Goal: Task Accomplishment & Management: Use online tool/utility

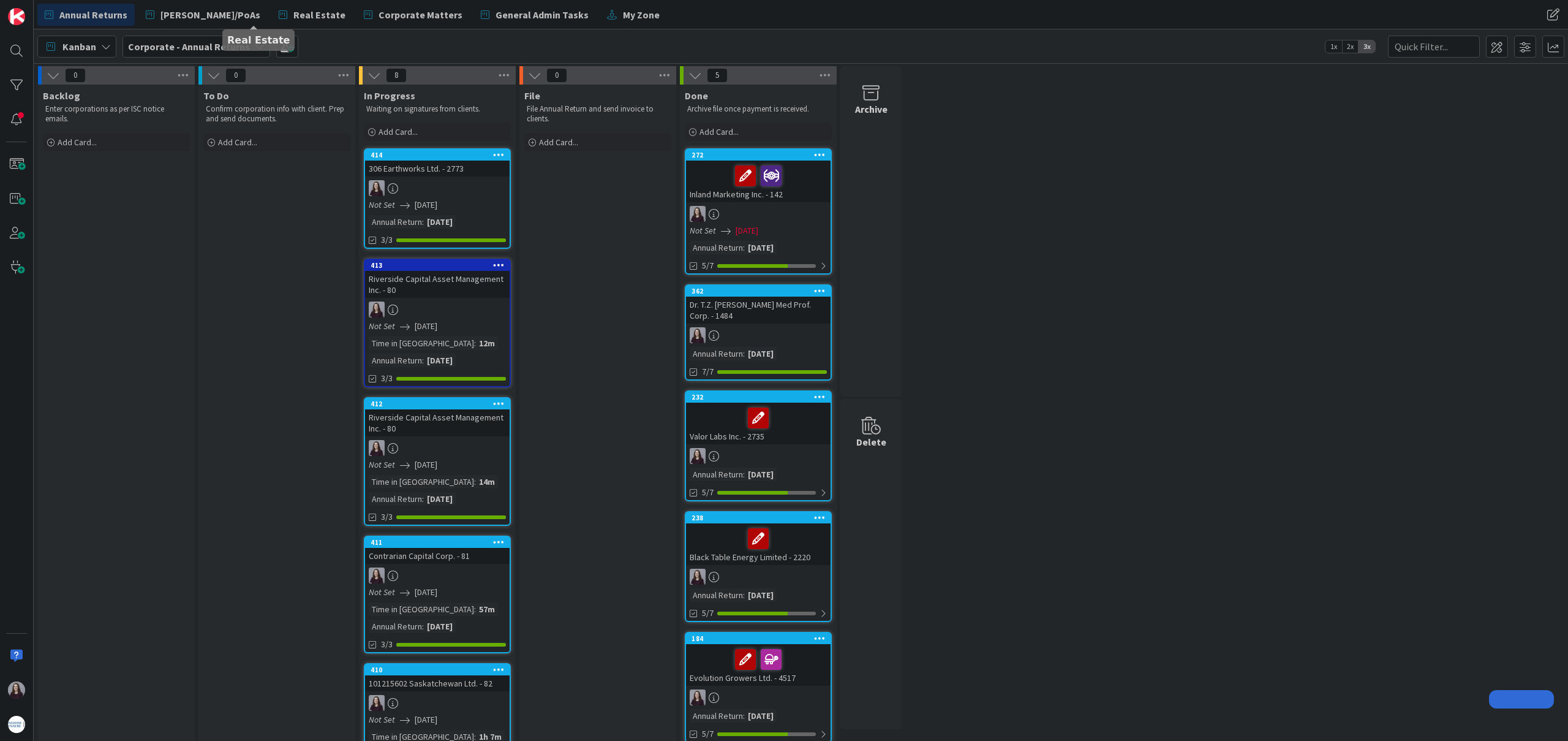
click at [293, 10] on span "Real Estate" at bounding box center [319, 15] width 52 height 15
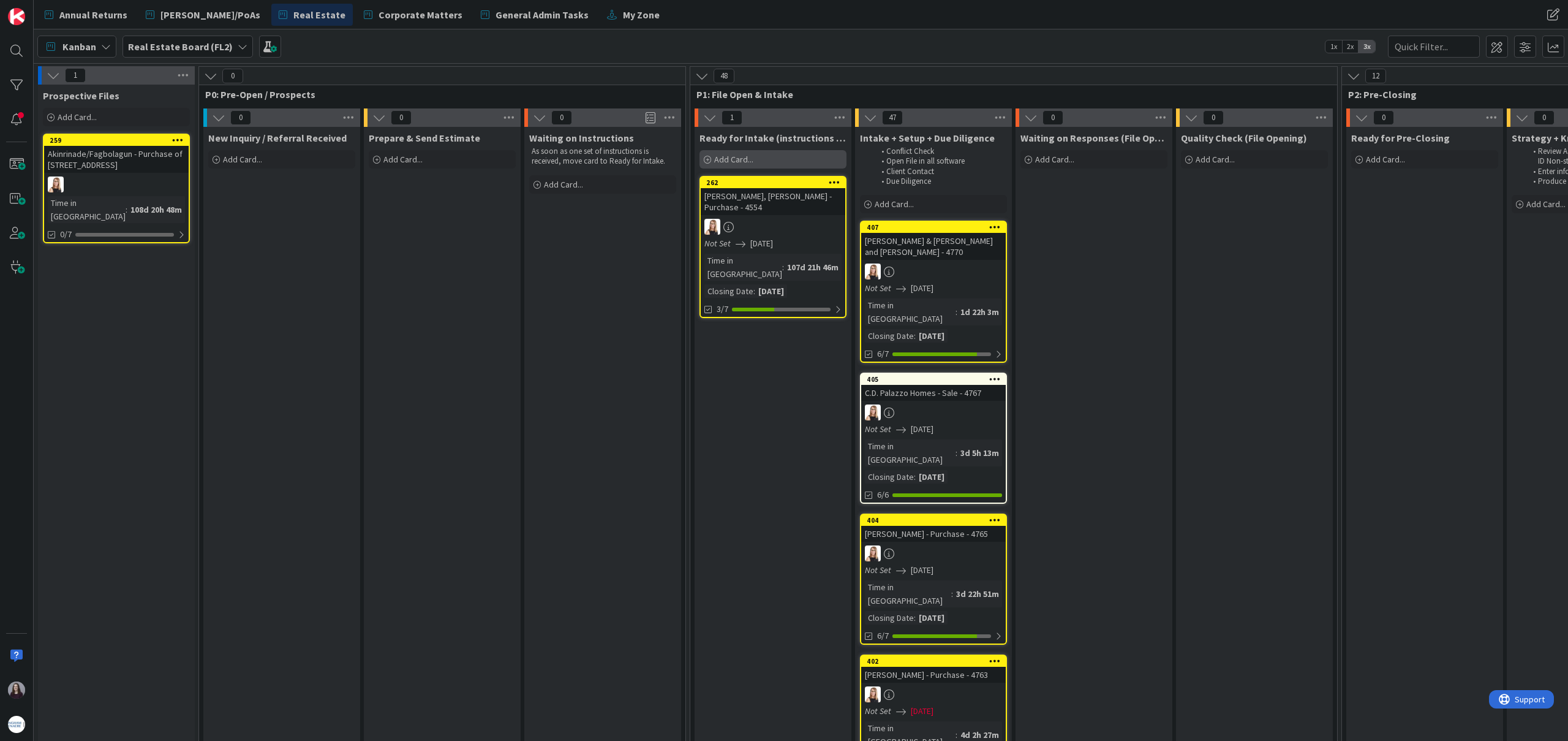
click at [752, 156] on span "Add Card..." at bounding box center [734, 159] width 39 height 11
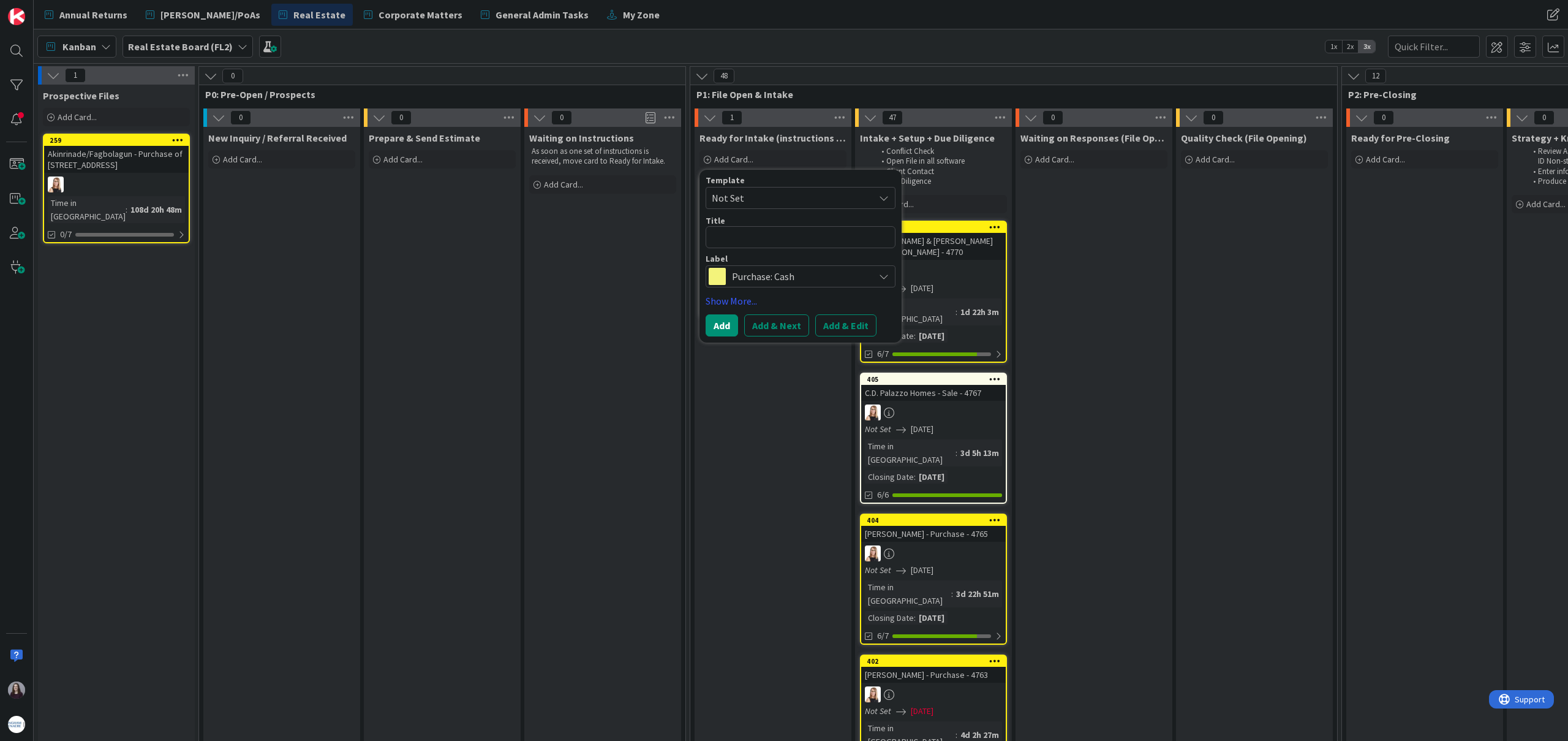
click at [816, 196] on span "Not Set" at bounding box center [788, 198] width 153 height 16
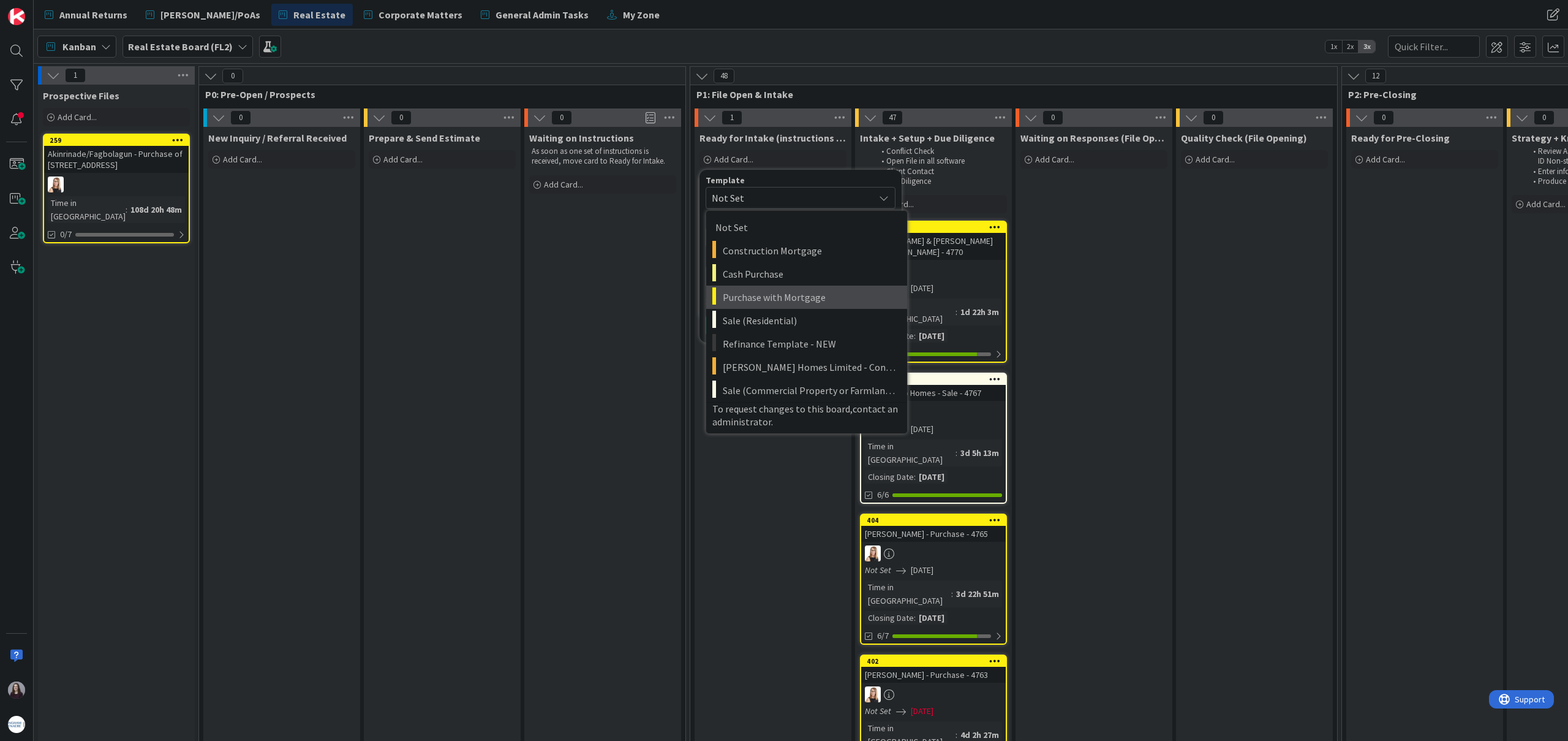
click at [779, 291] on span "Purchase with Mortgage" at bounding box center [810, 297] width 175 height 16
type textarea "x"
type textarea "Purchase with Mortgage"
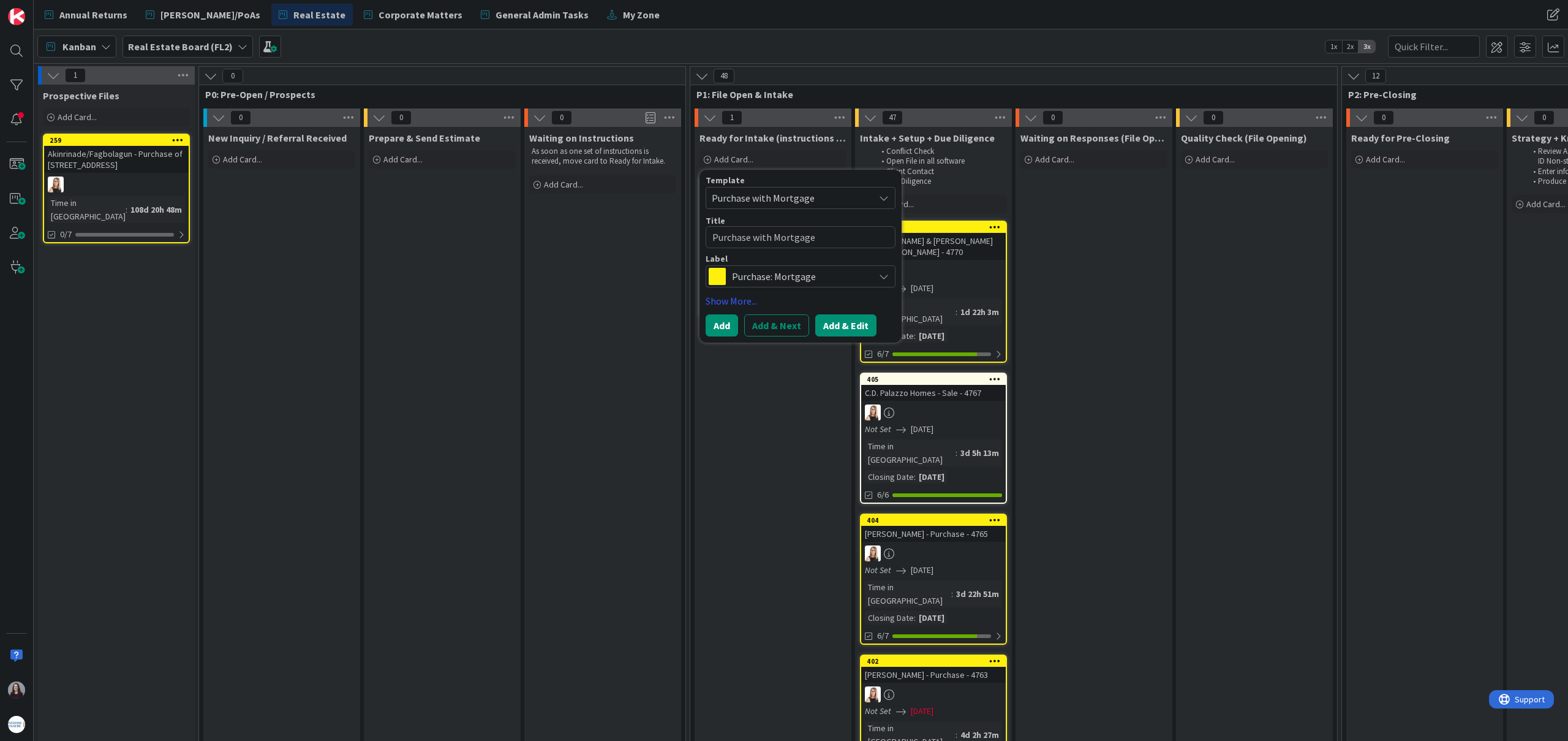
click at [839, 321] on button "Add & Edit" at bounding box center [846, 326] width 62 height 22
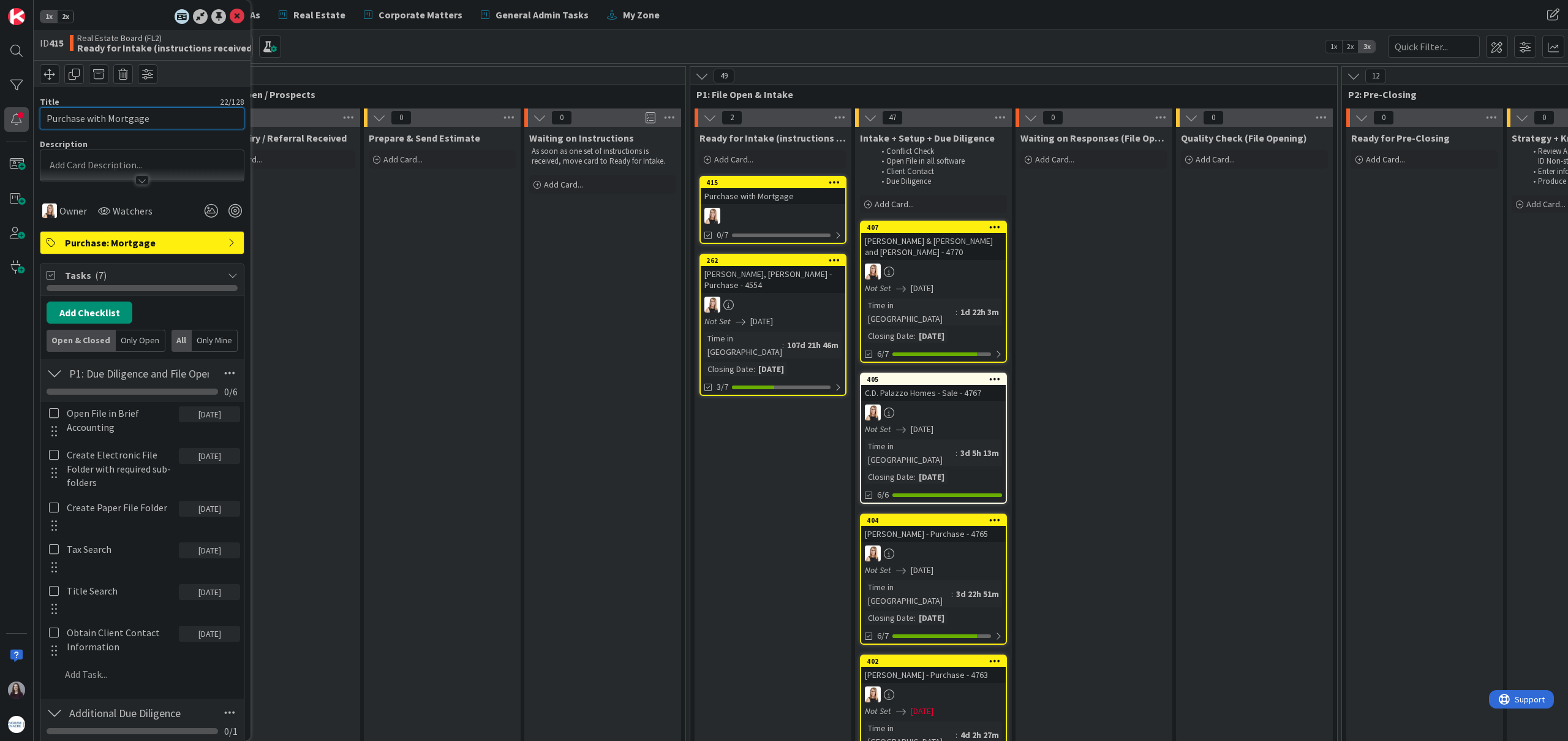
drag, startPoint x: 149, startPoint y: 124, endPoint x: 14, endPoint y: 117, distance: 135.2
click at [14, 117] on div "1x 2x ID 415 Real Estate Board (FL2) Ready for Intake (instructions received) T…" at bounding box center [16, 370] width 33 height 741
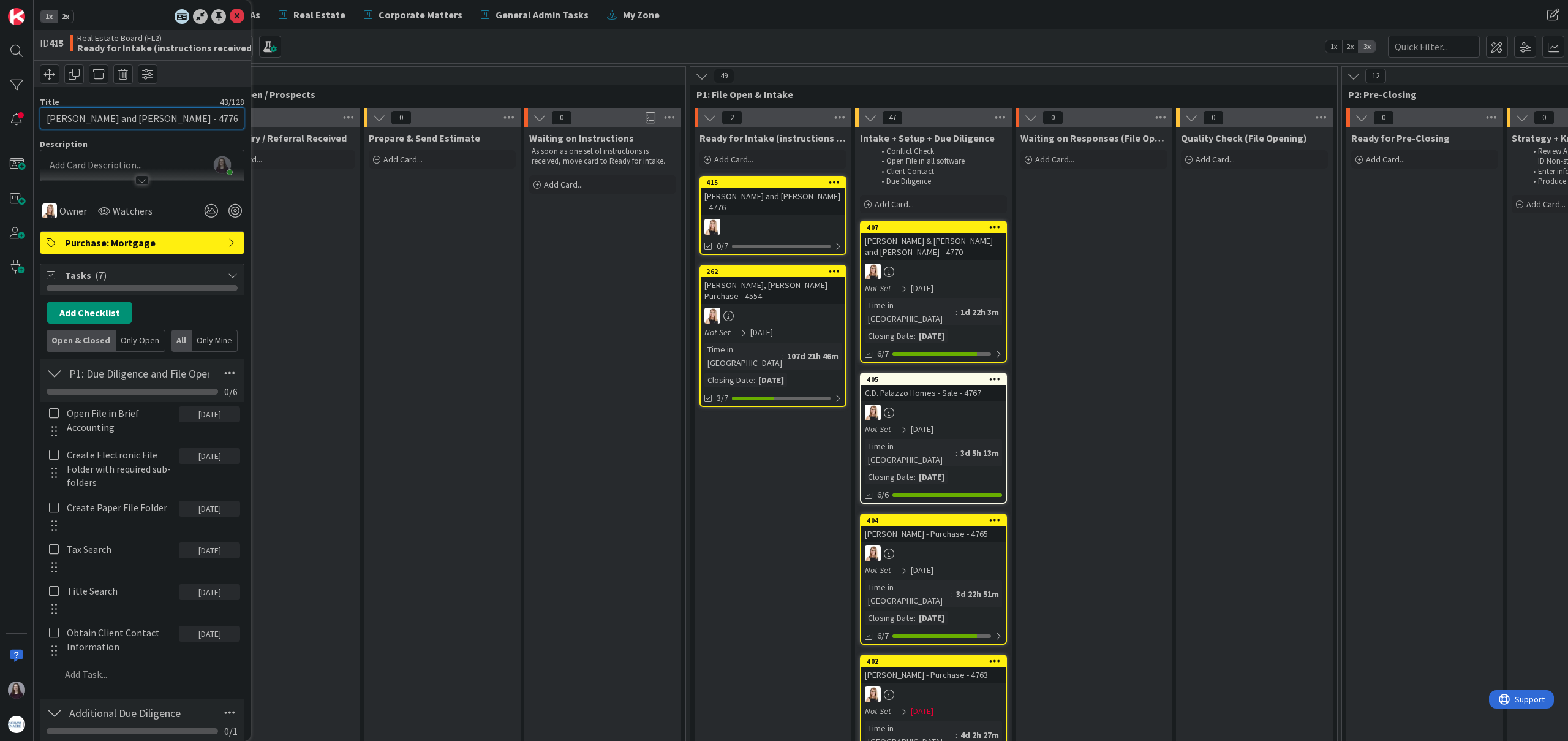
type input "[PERSON_NAME] and [PERSON_NAME] - 4776"
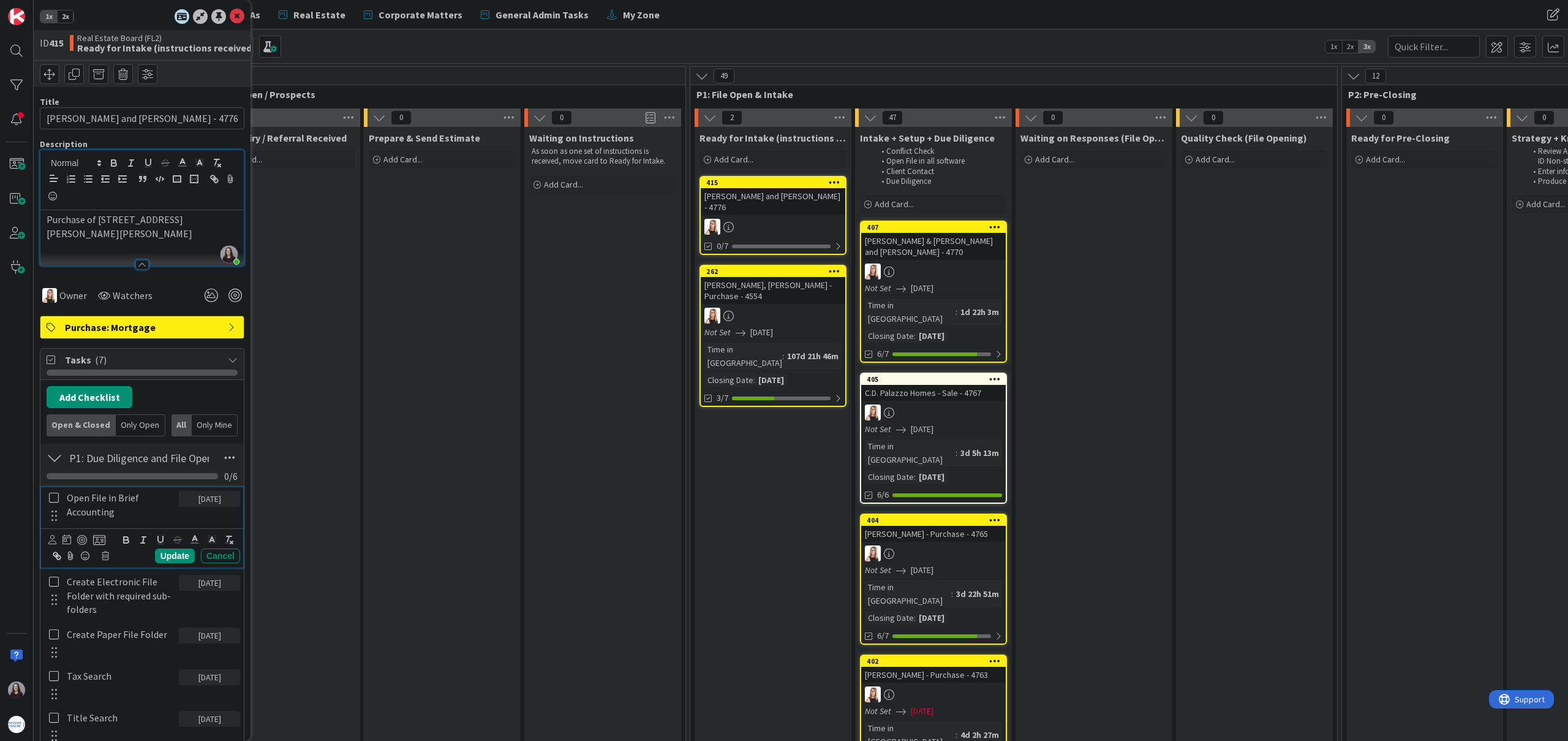
click at [52, 497] on icon at bounding box center [53, 497] width 10 height 11
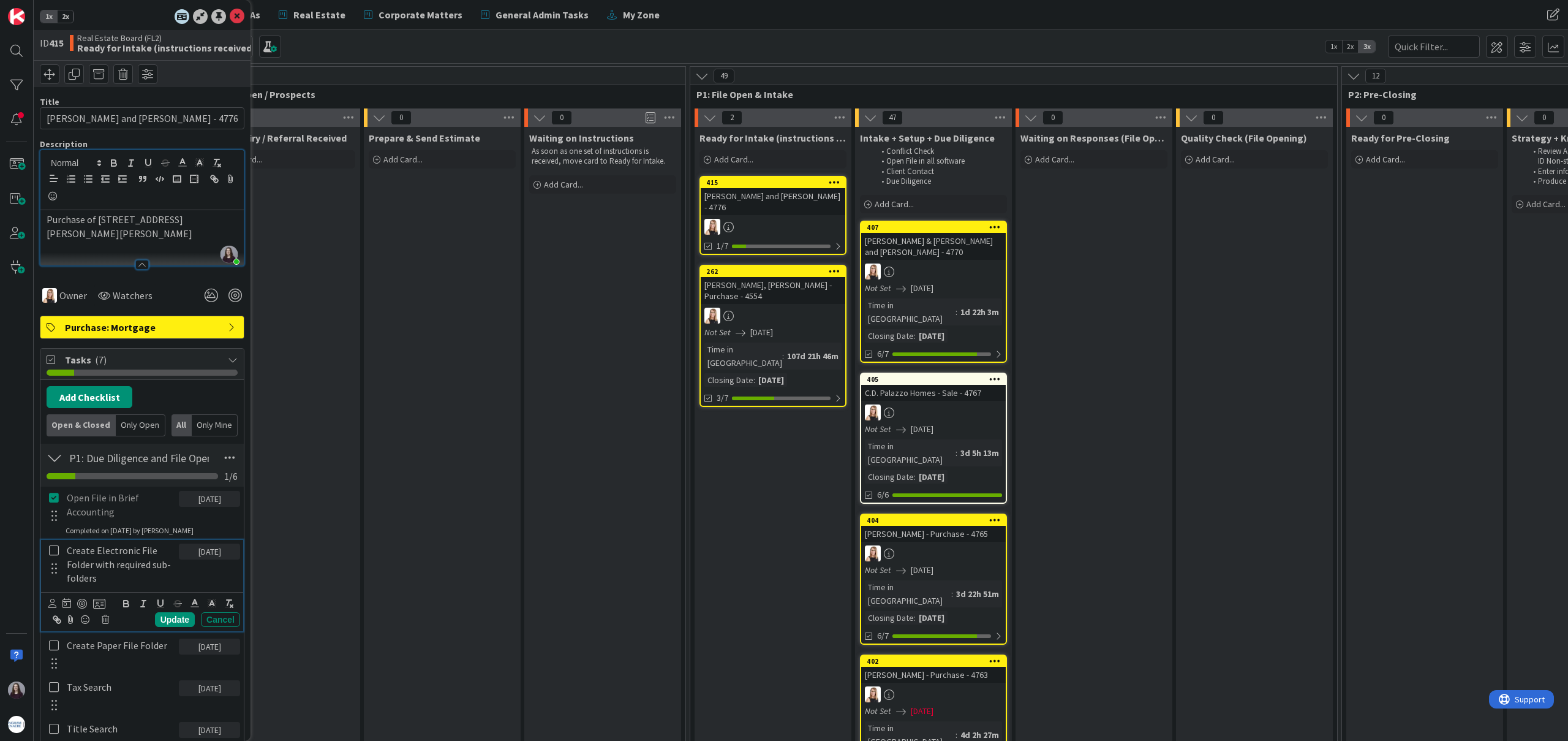
click at [51, 545] on icon at bounding box center [53, 550] width 10 height 11
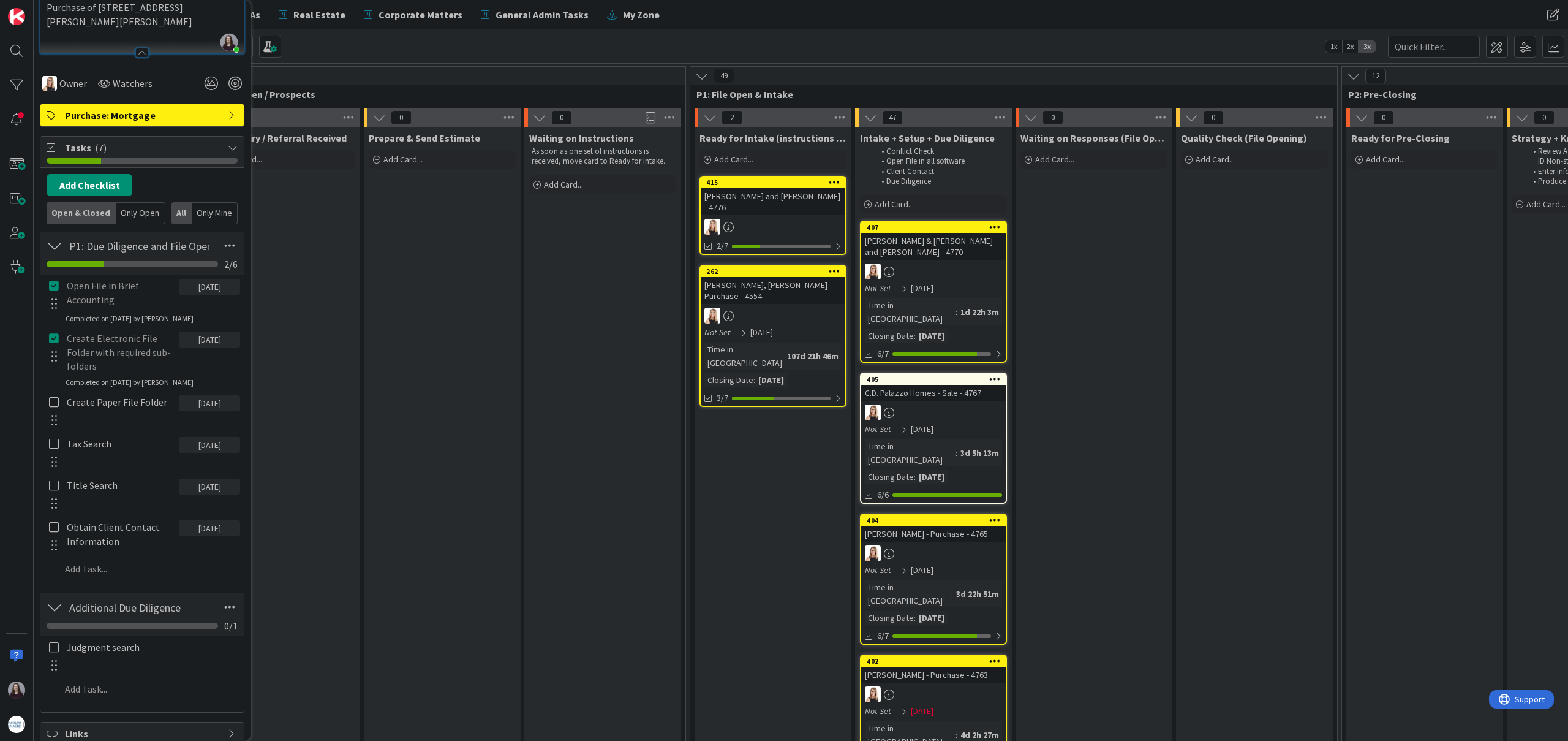
scroll to position [241, 0]
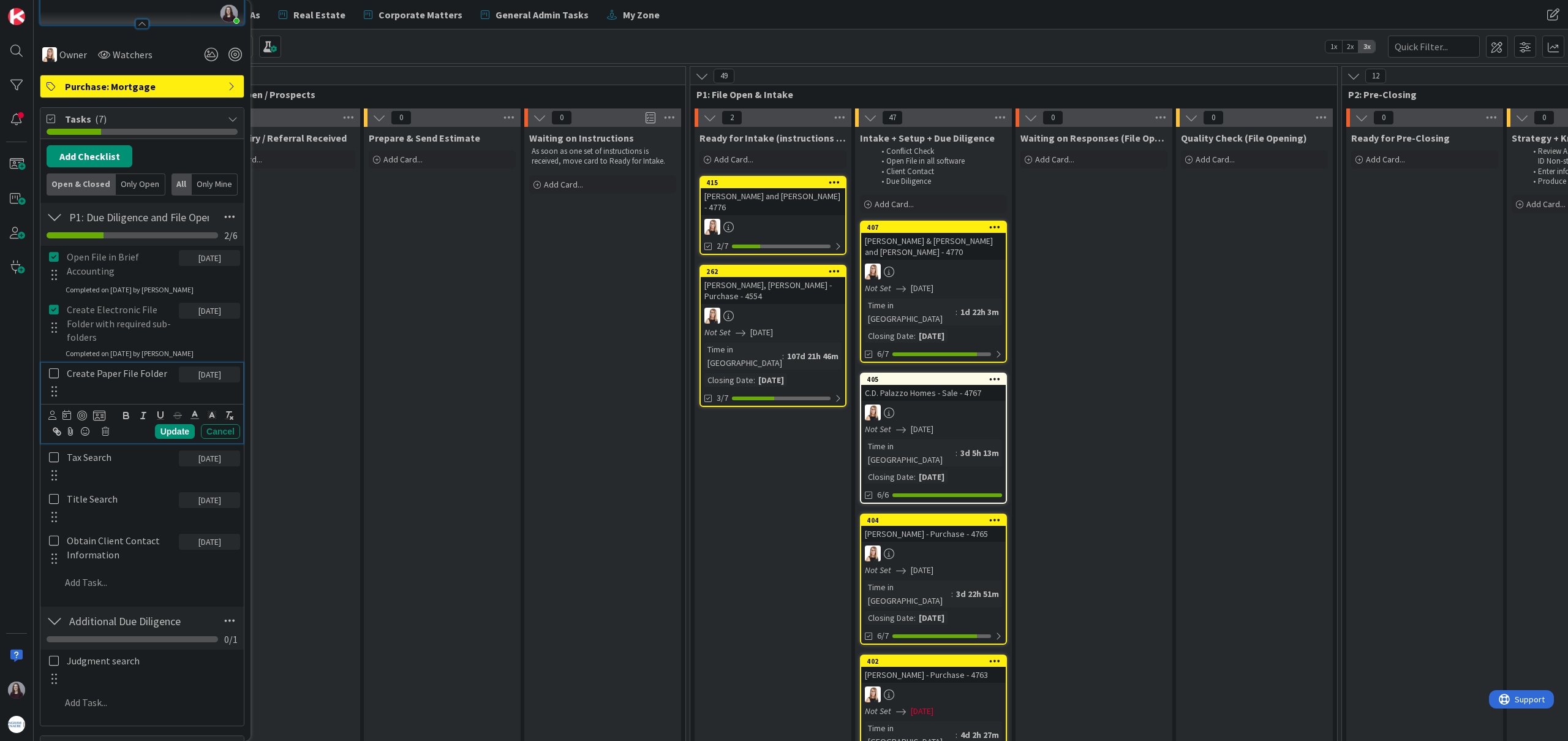
click at [57, 376] on icon at bounding box center [53, 373] width 10 height 11
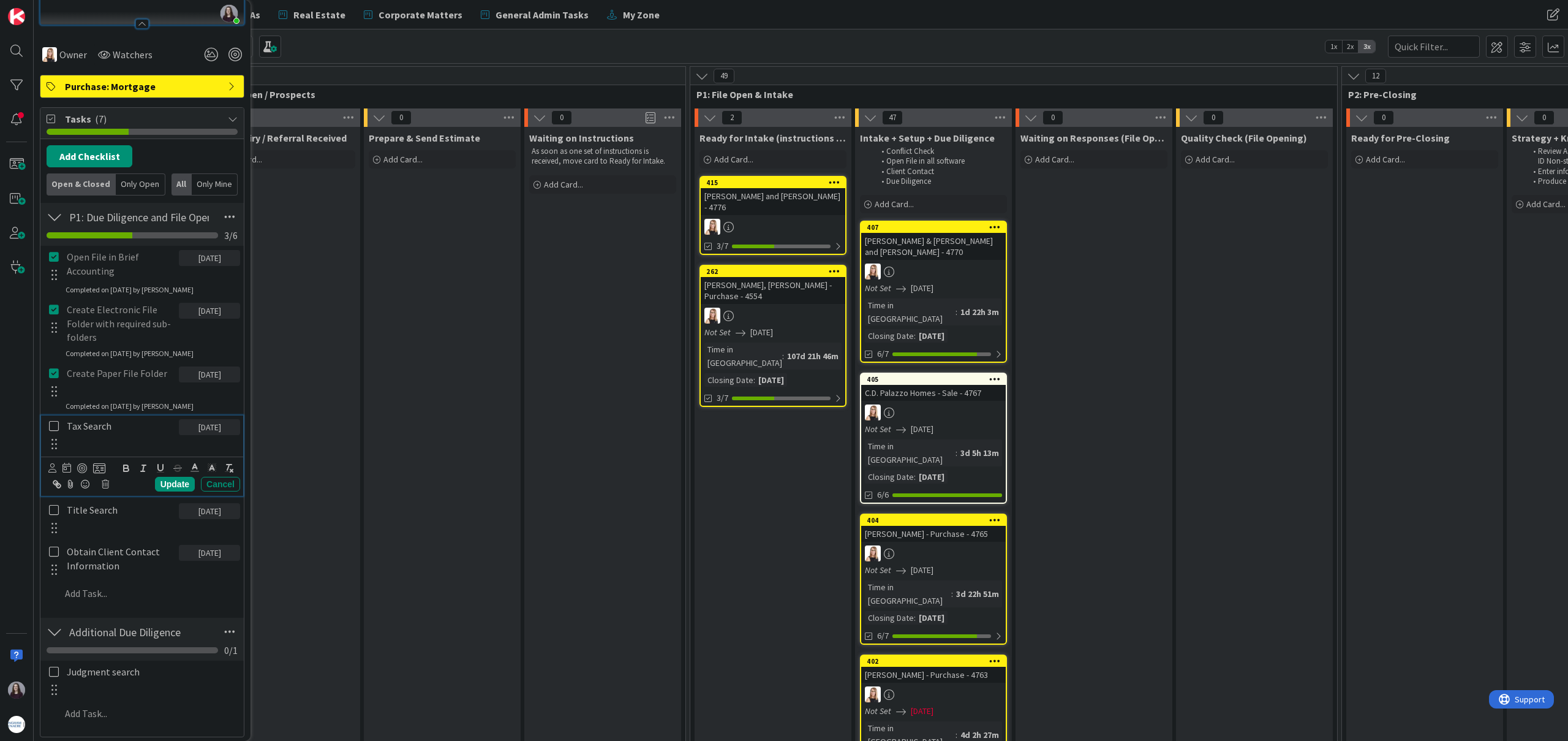
click at [55, 428] on icon at bounding box center [53, 425] width 10 height 11
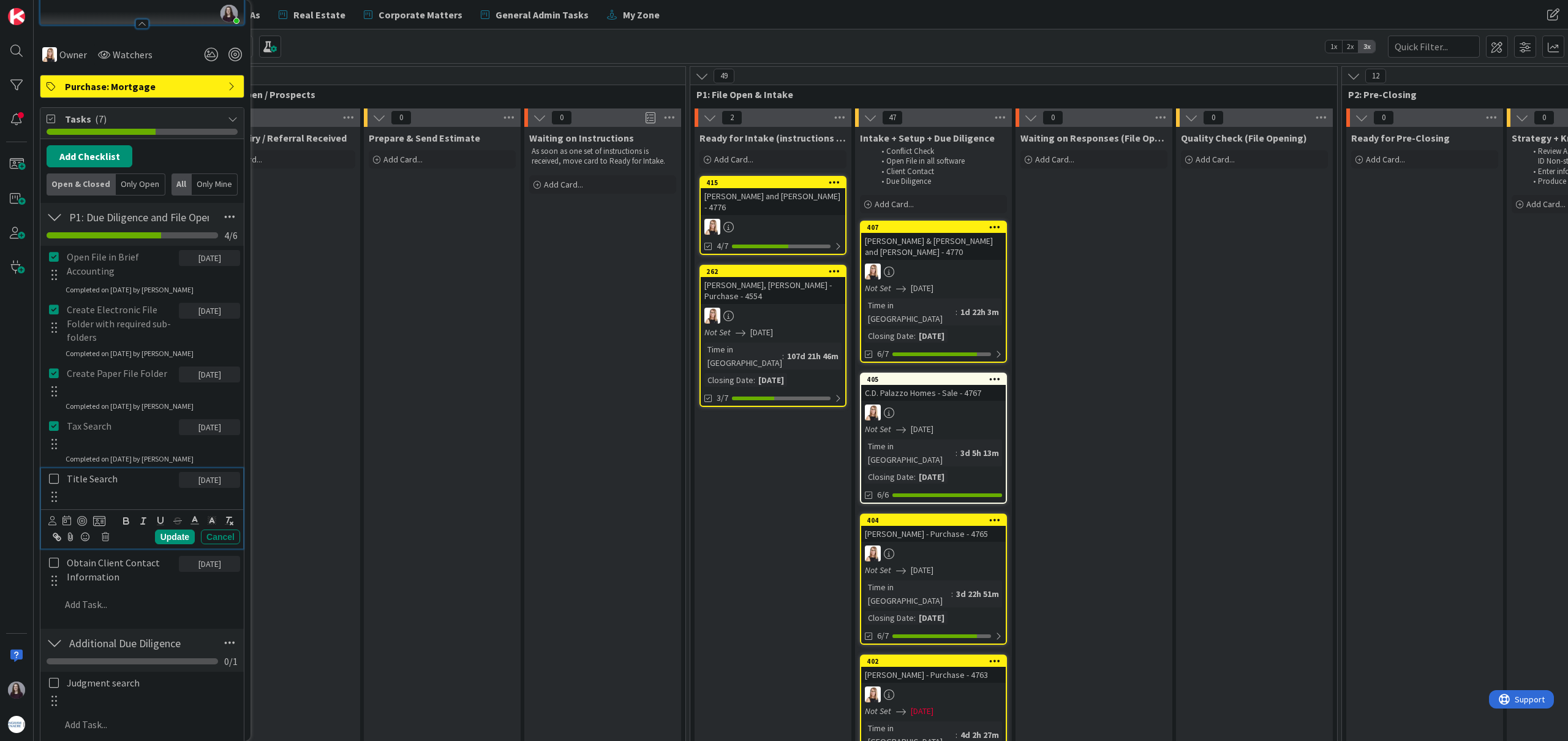
click at [54, 479] on icon at bounding box center [53, 478] width 10 height 11
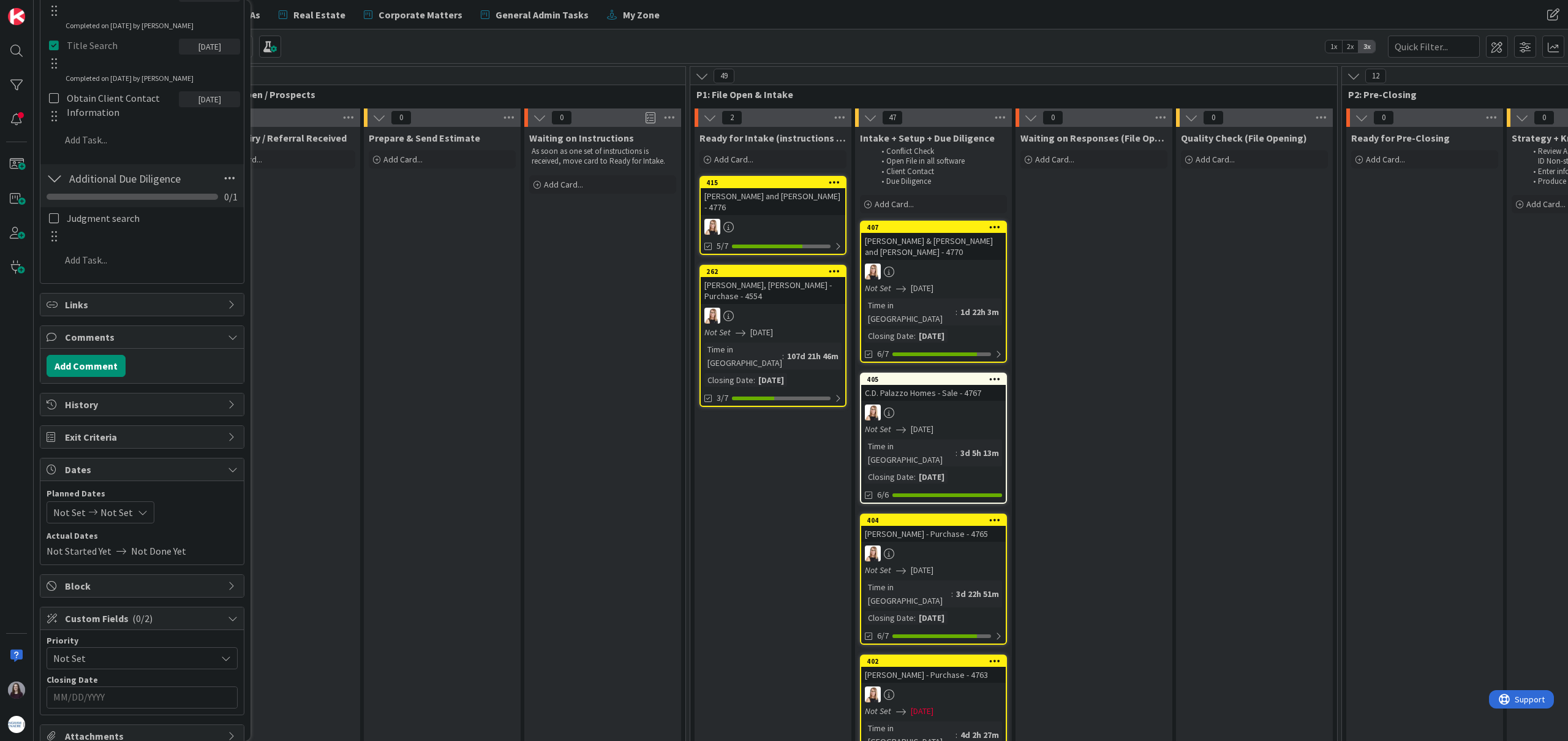
scroll to position [694, 0]
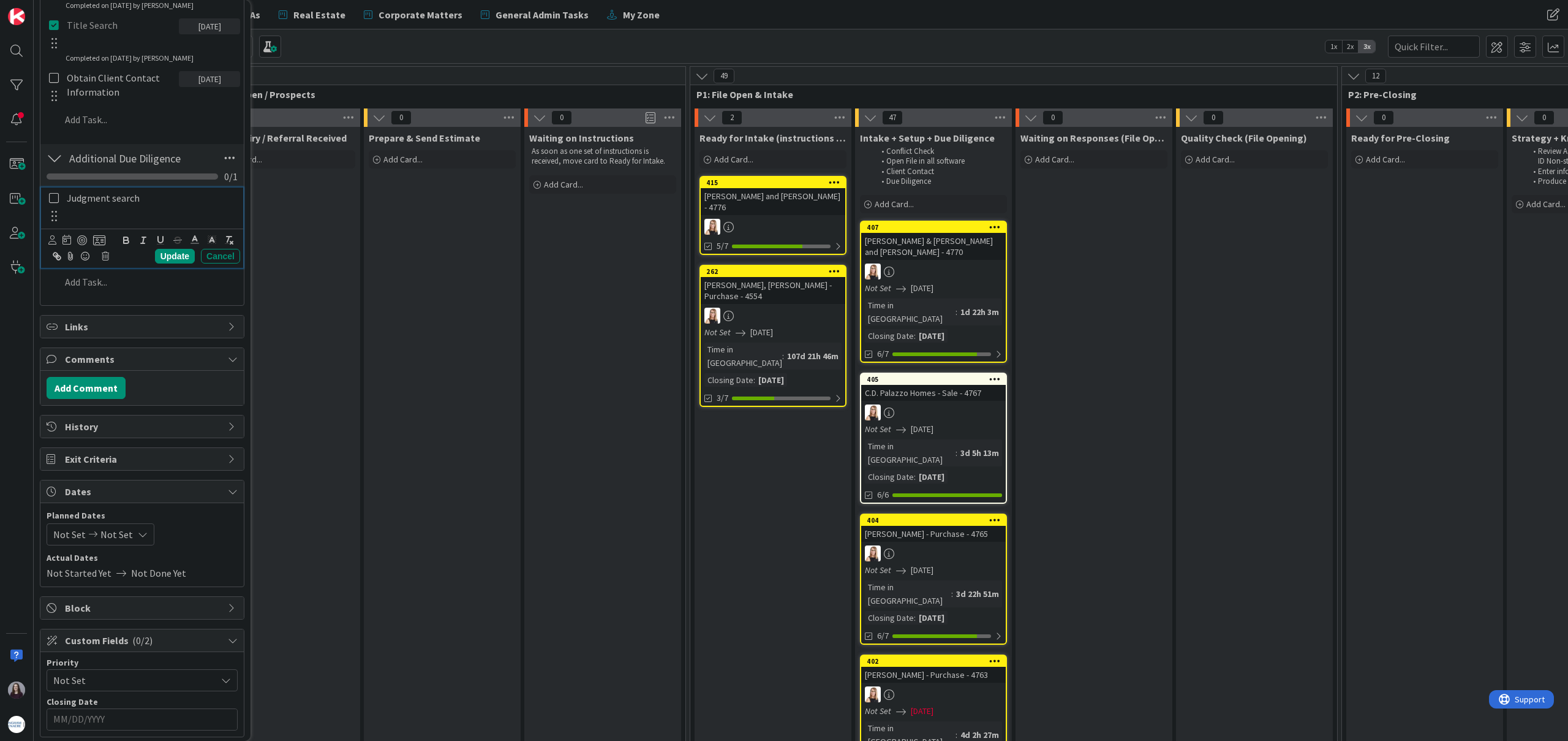
click at [55, 203] on icon at bounding box center [53, 198] width 10 height 11
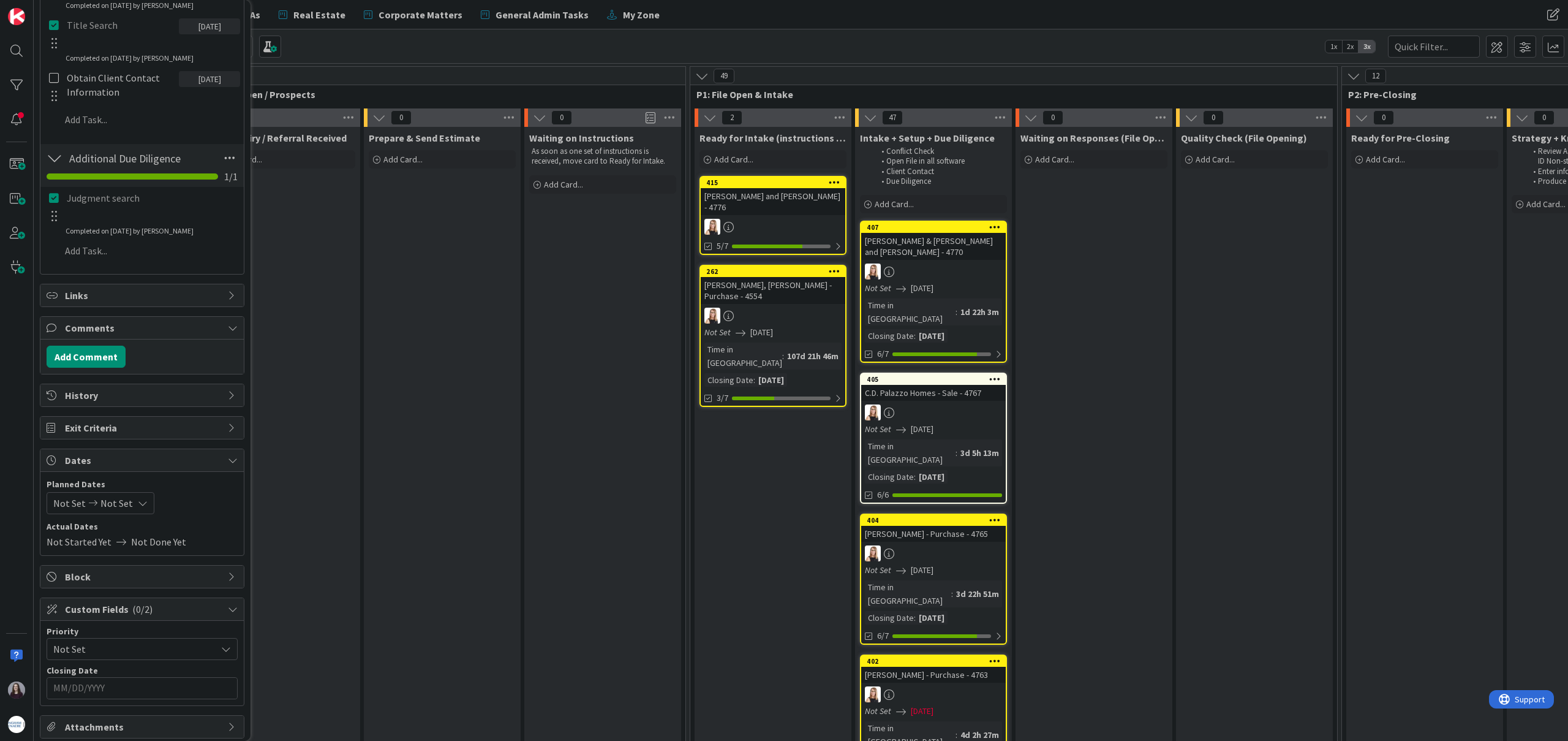
scroll to position [687, 0]
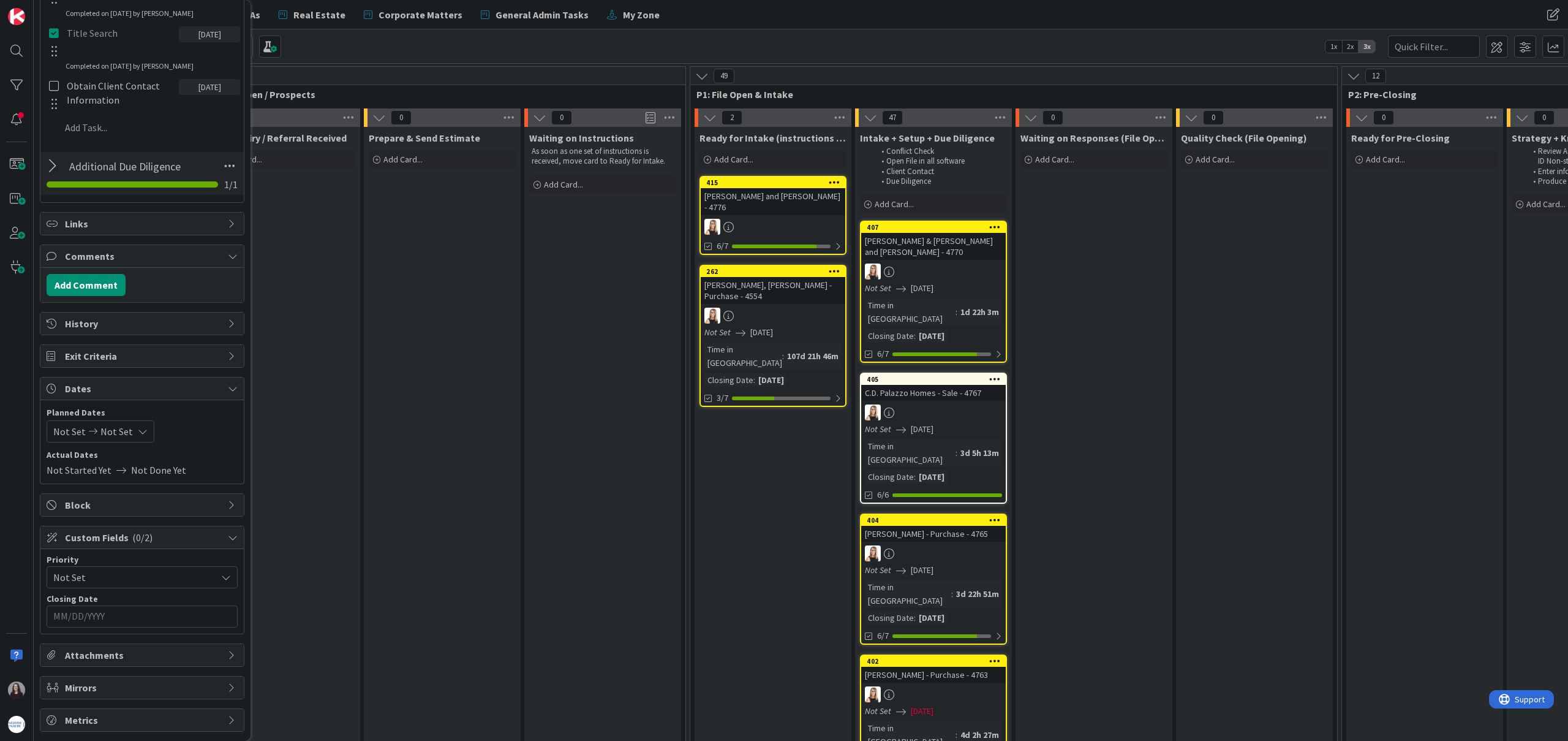
click at [138, 431] on icon at bounding box center [142, 431] width 10 height 10
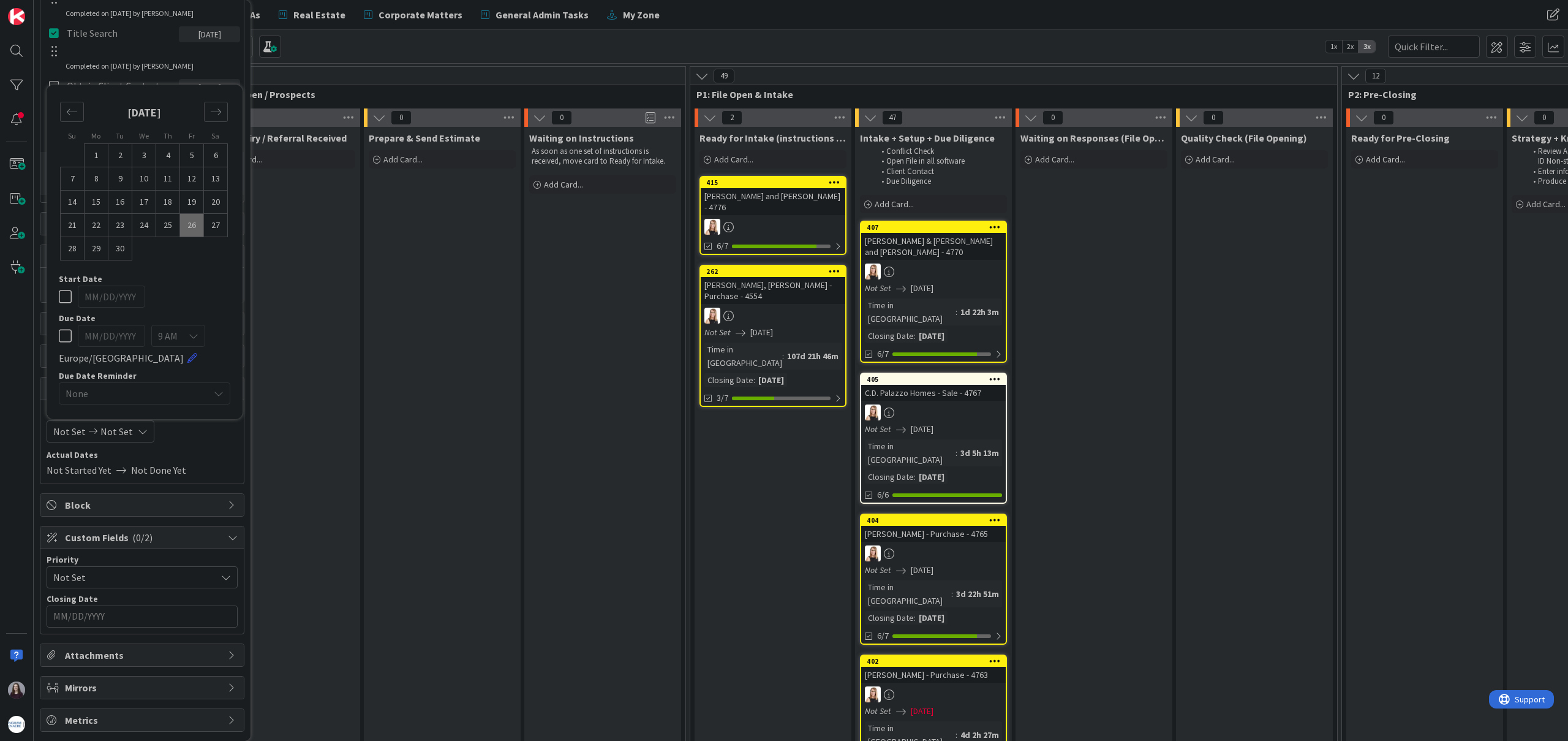
click at [143, 434] on div "Not Set Not Set" at bounding box center [100, 431] width 108 height 22
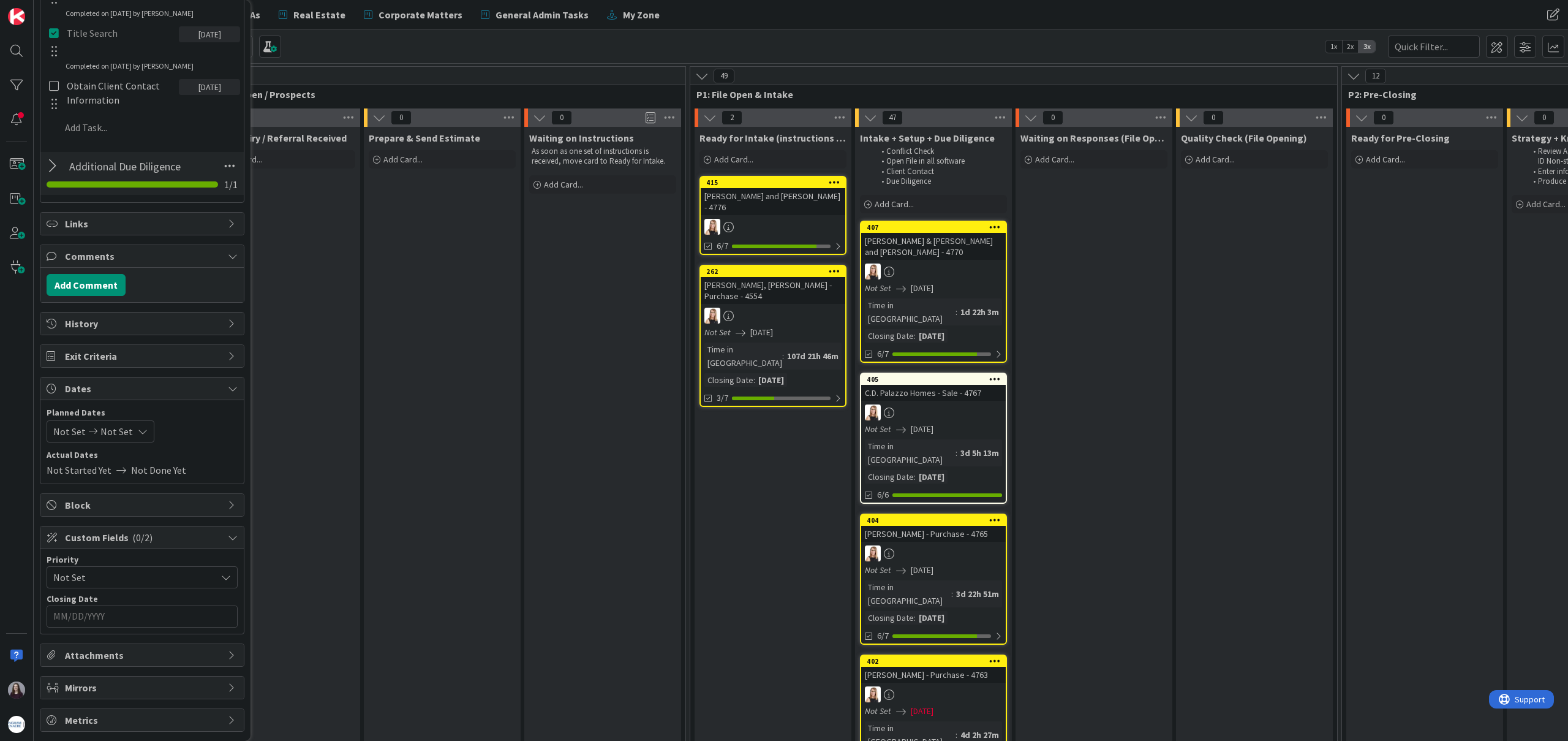
click at [139, 431] on icon at bounding box center [142, 431] width 10 height 10
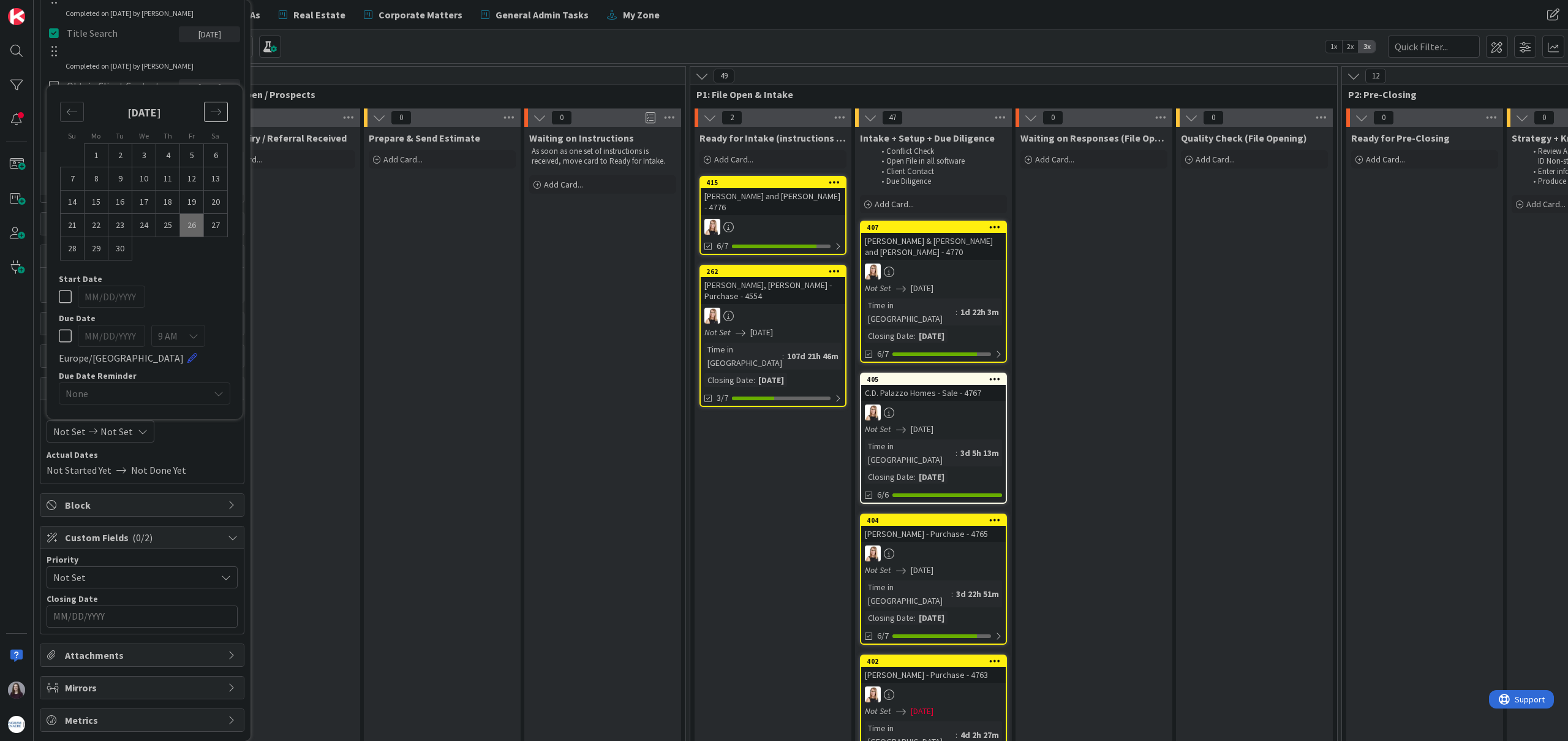
click at [219, 109] on icon "Move forward to switch to the next month." at bounding box center [216, 112] width 10 height 6
click at [146, 200] on td "15" at bounding box center [144, 202] width 24 height 23
type input "[DATE]"
click at [146, 200] on td "15" at bounding box center [144, 202] width 24 height 23
type input "[DATE]"
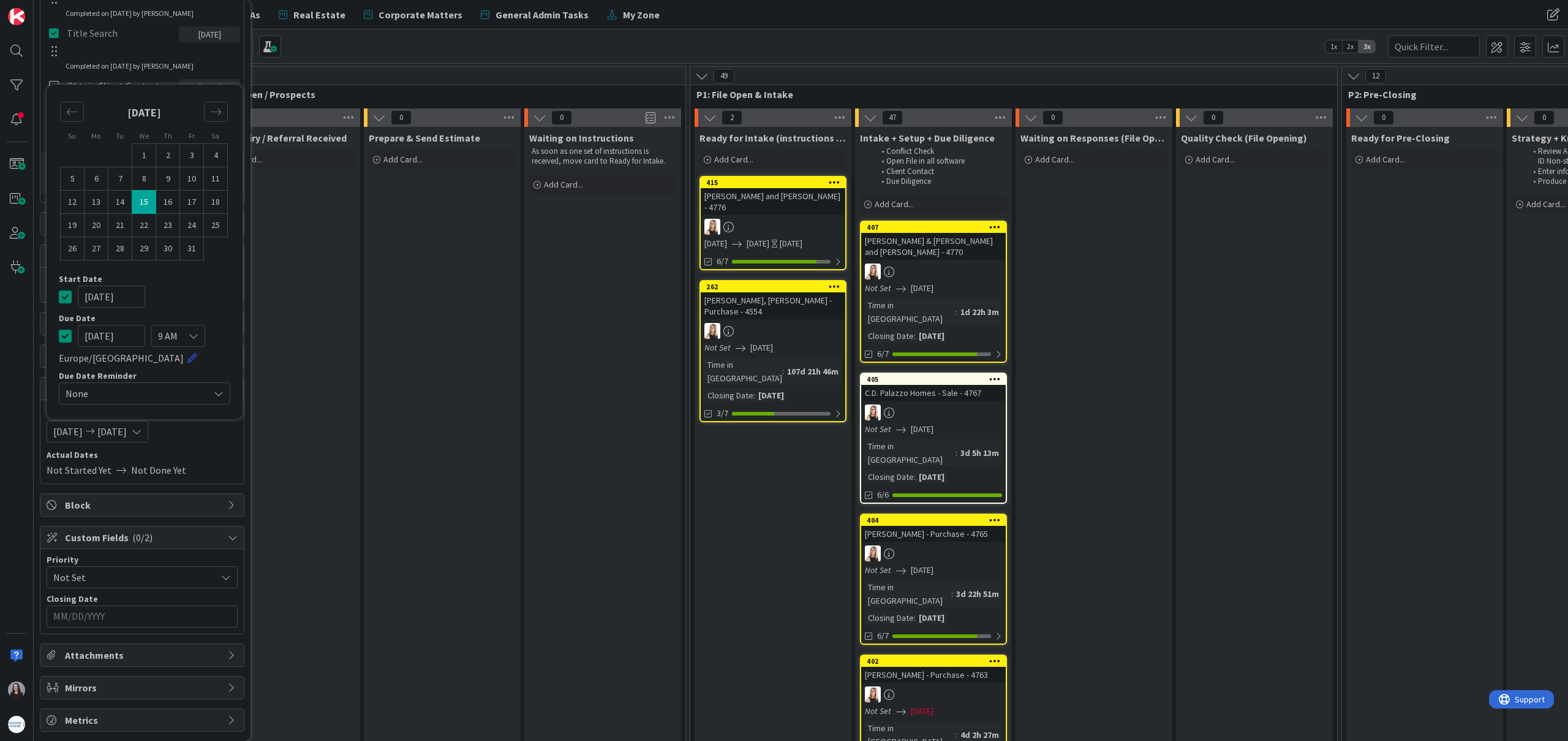
click at [65, 293] on icon at bounding box center [65, 297] width 13 height 15
click at [152, 613] on input "MM/DD/YYYY" at bounding box center [142, 616] width 177 height 21
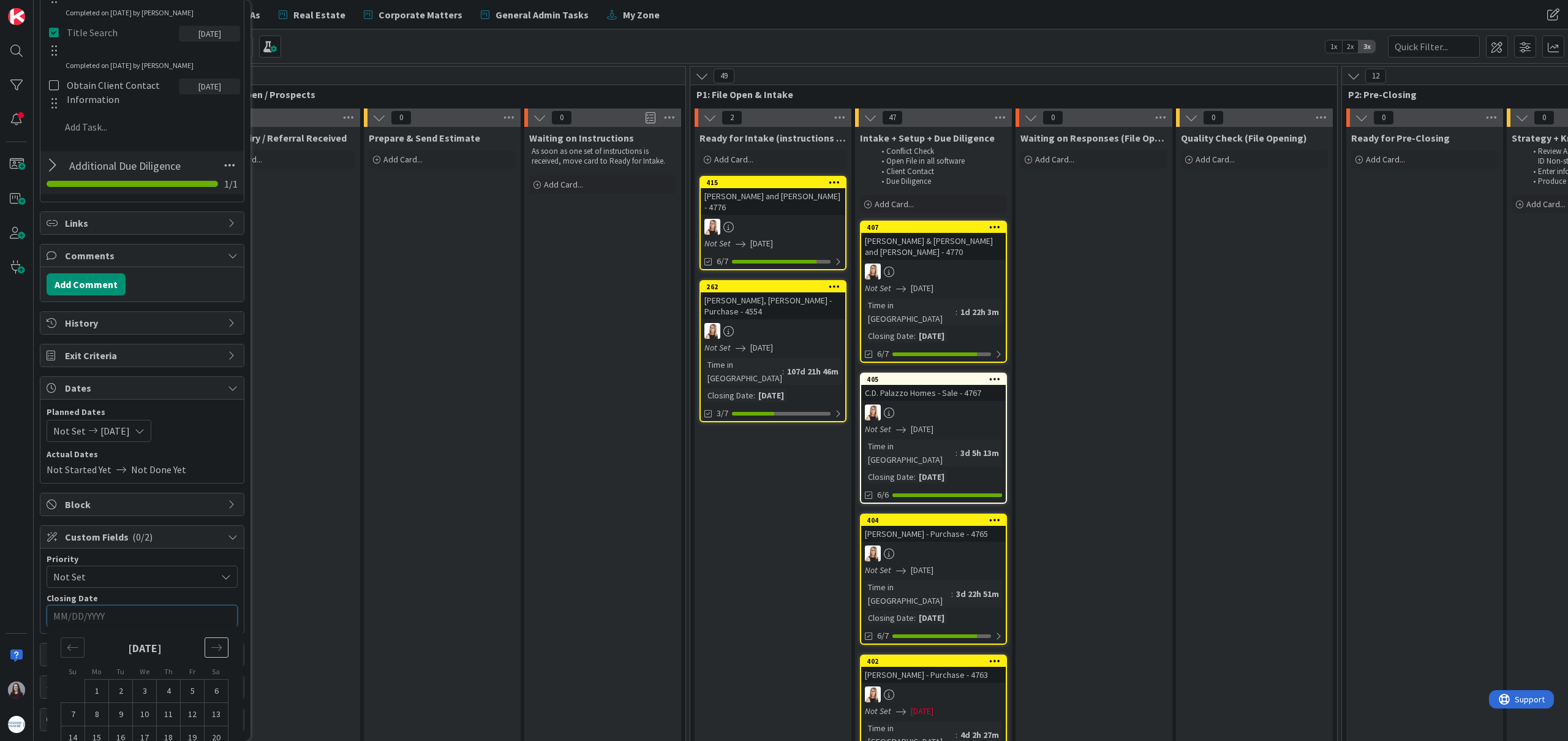
click at [216, 655] on div "Move forward to switch to the next month." at bounding box center [217, 647] width 24 height 20
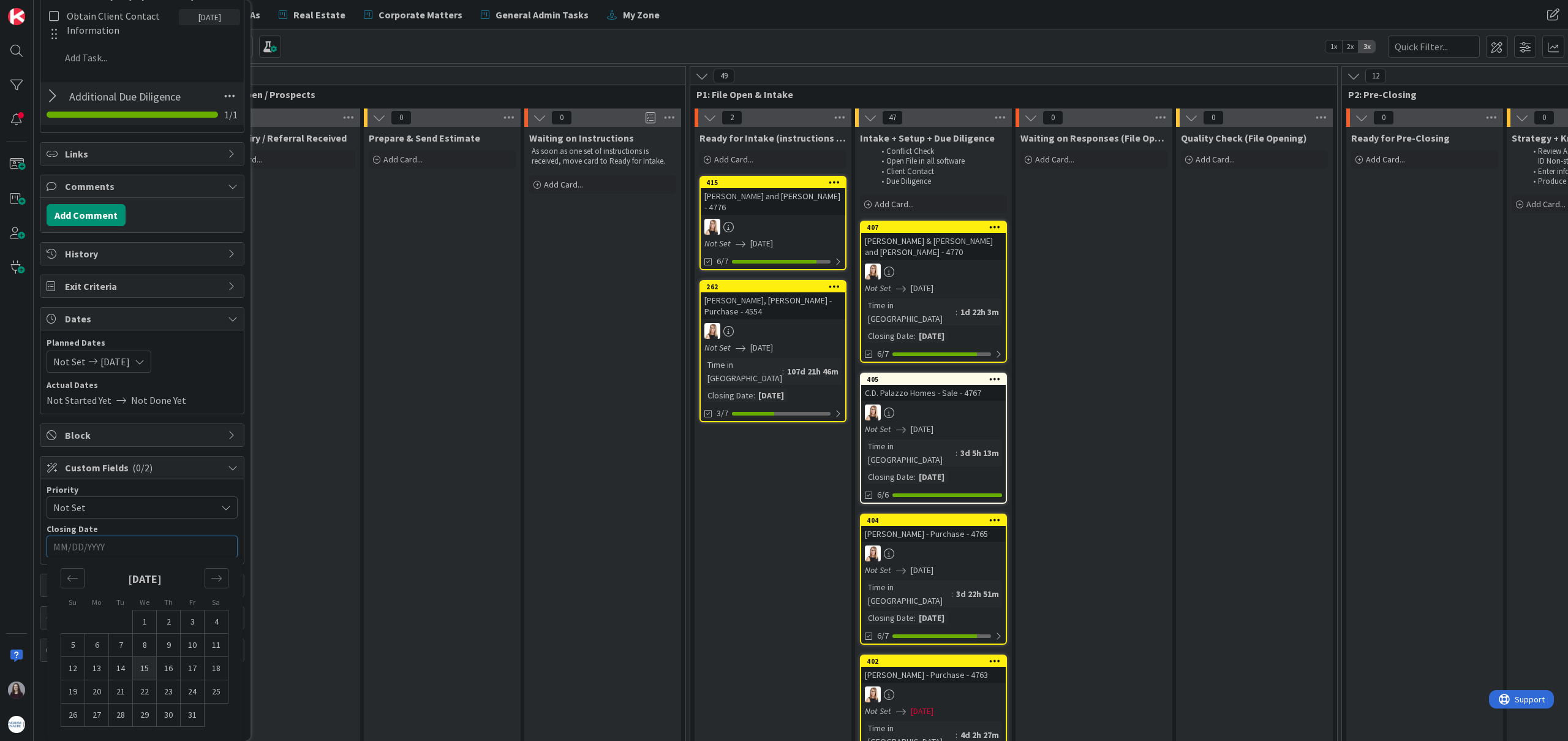
click at [142, 669] on td "15" at bounding box center [145, 668] width 24 height 23
type input "[DATE]"
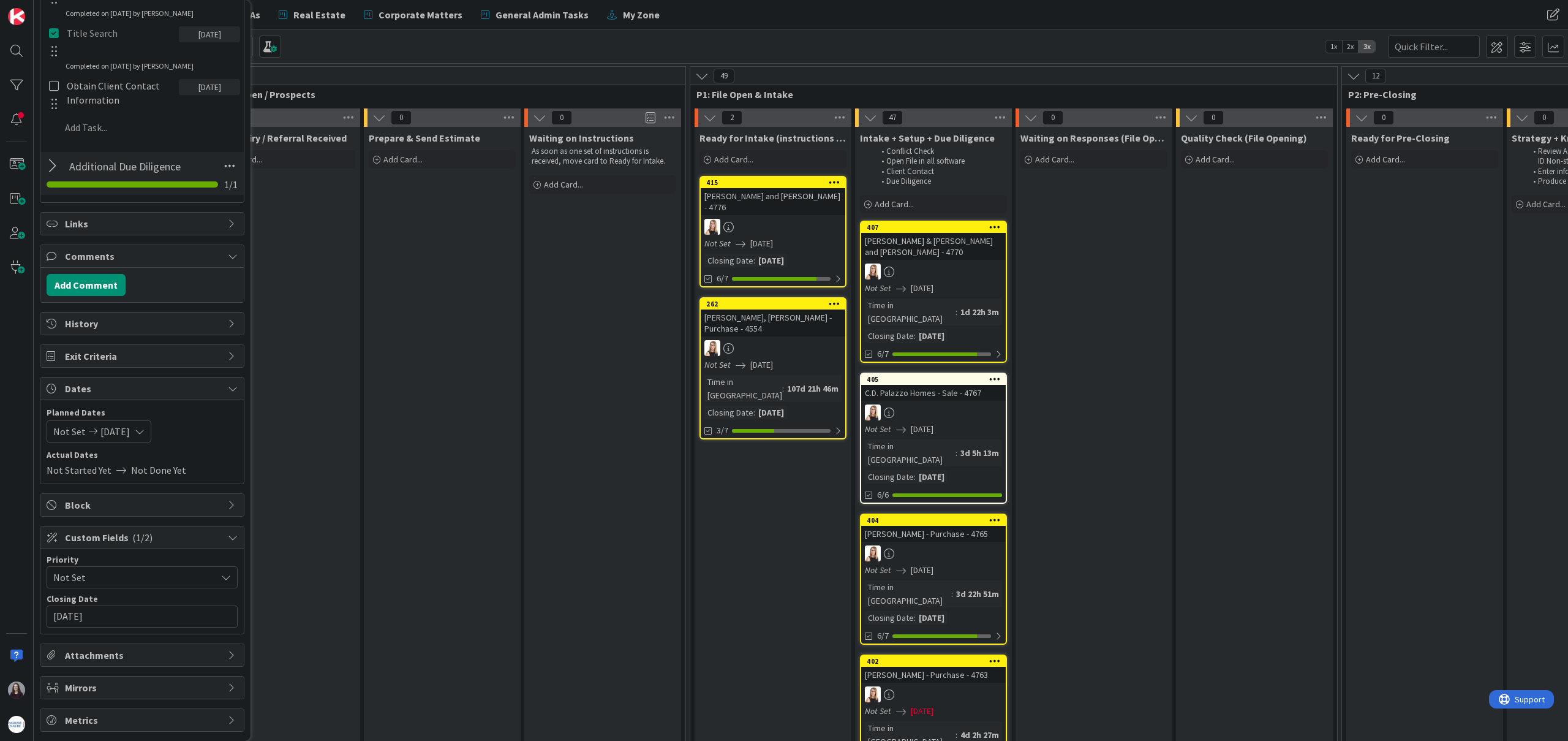
scroll to position [0, 0]
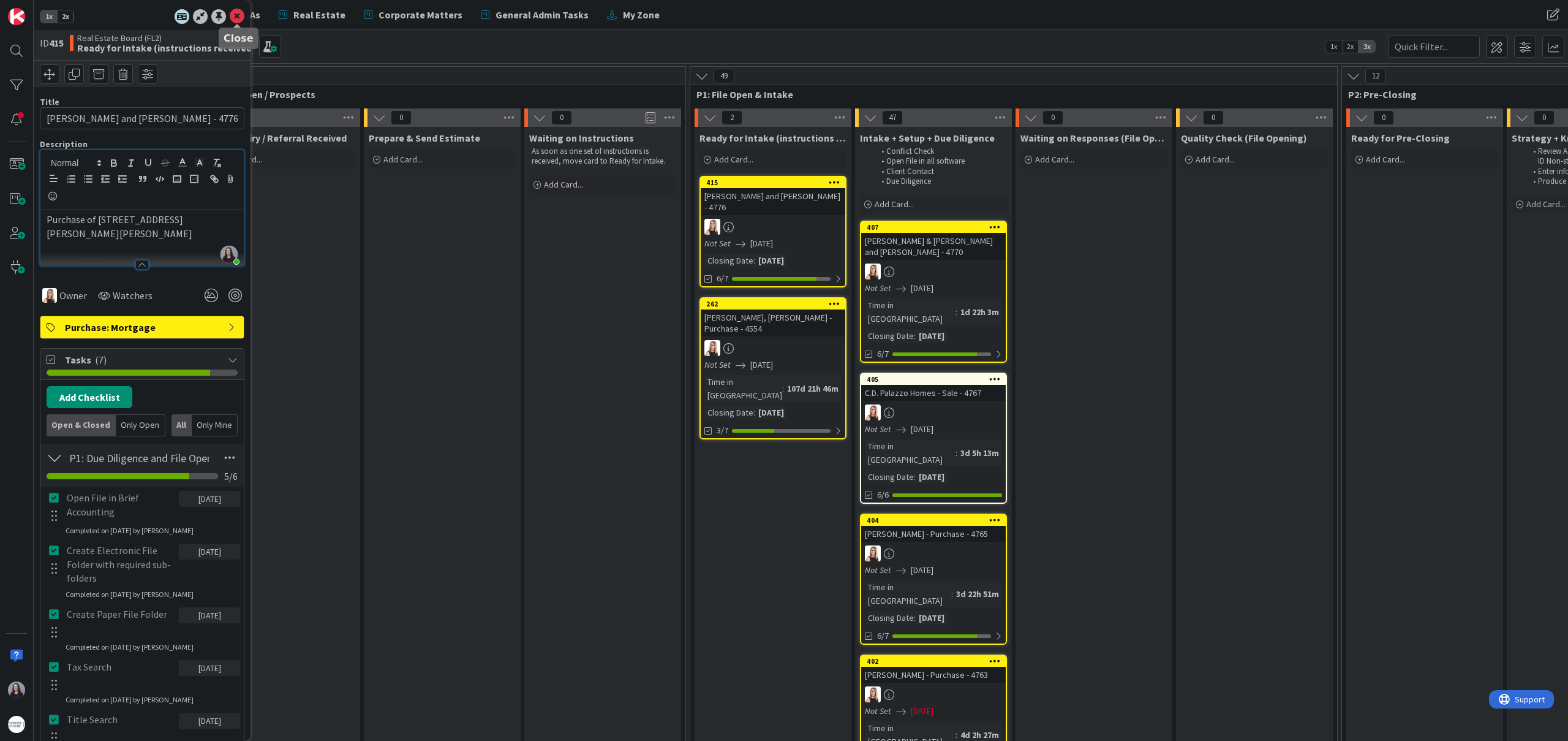
click at [235, 13] on icon at bounding box center [237, 16] width 15 height 15
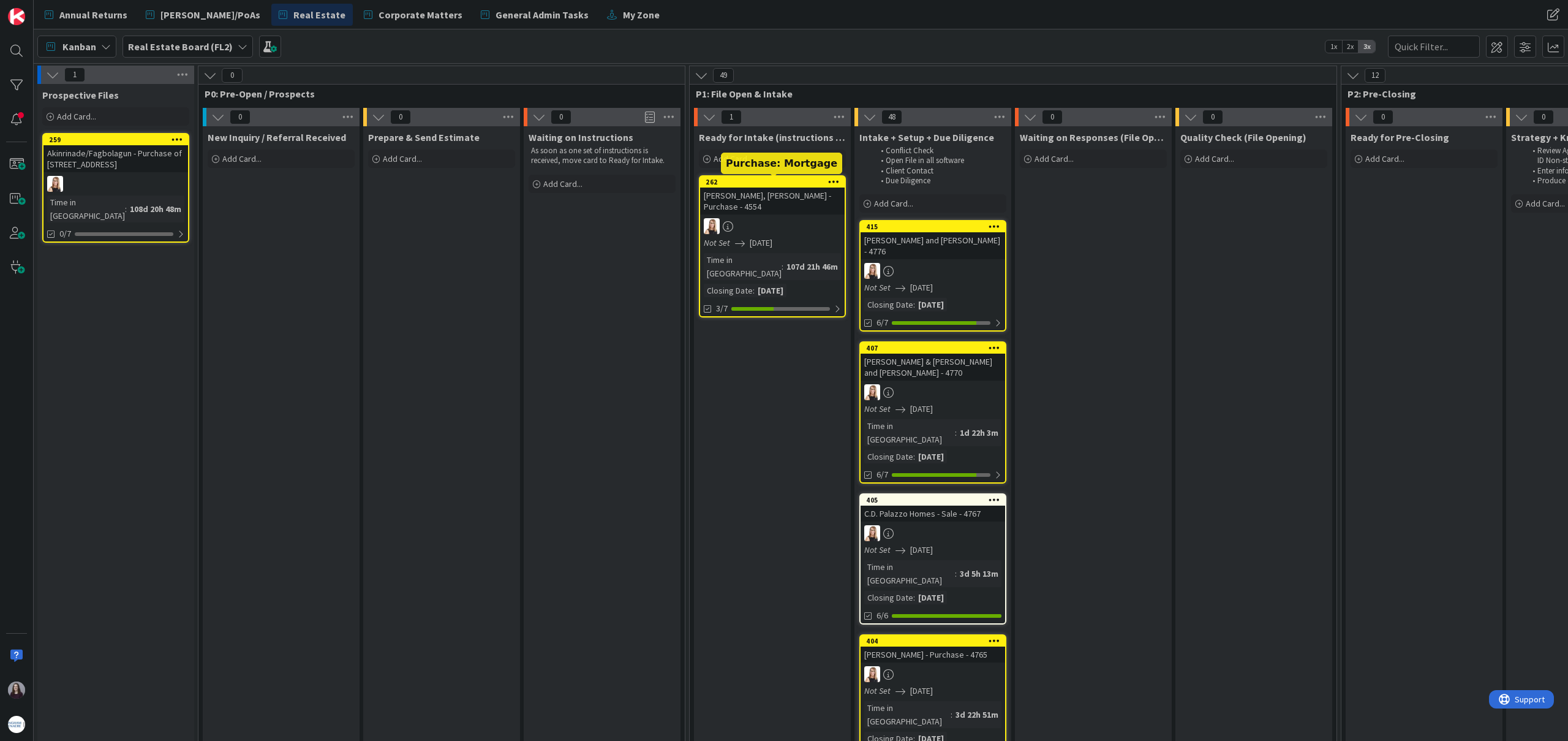
scroll to position [1, 1]
click at [104, 10] on span "Annual Returns" at bounding box center [94, 15] width 68 height 15
